Goal: Information Seeking & Learning: Learn about a topic

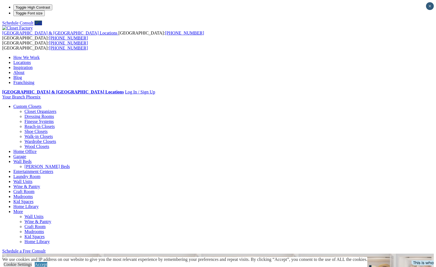
click at [40, 174] on link "Laundry Room" at bounding box center [26, 176] width 27 height 5
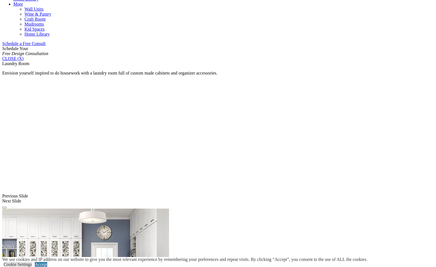
scroll to position [293, 0]
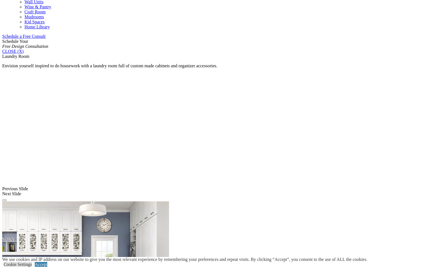
scroll to position [249, 0]
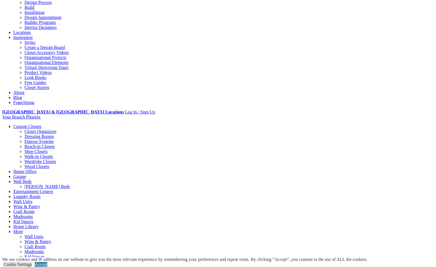
scroll to position [50, 0]
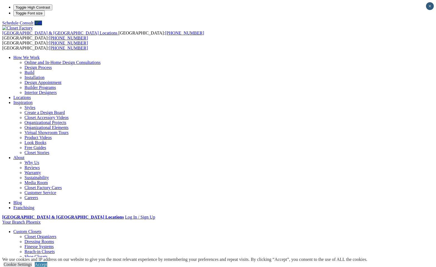
click at [101, 60] on link "Online and In-Home Design Consultations" at bounding box center [62, 62] width 76 height 5
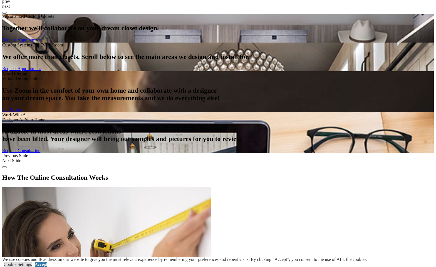
scroll to position [854, 0]
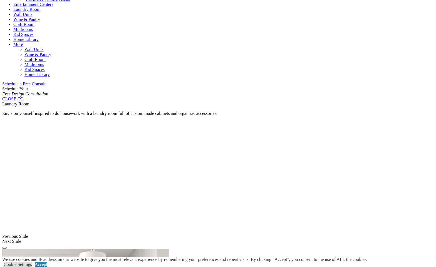
scroll to position [420, 0]
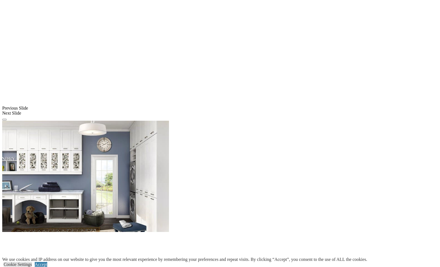
drag, startPoint x: 300, startPoint y: 192, endPoint x: 324, endPoint y: 192, distance: 24.2
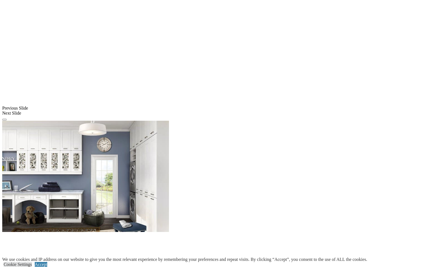
drag, startPoint x: 315, startPoint y: 185, endPoint x: 305, endPoint y: 173, distance: 15.6
